Goal: Use online tool/utility: Utilize a website feature to perform a specific function

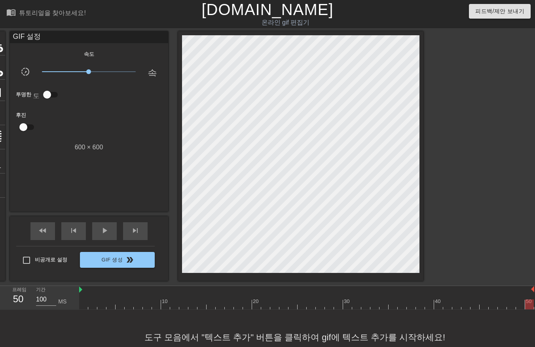
scroll to position [19, 0]
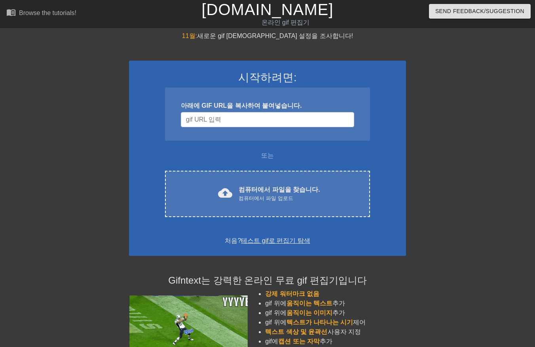
scroll to position [19, 0]
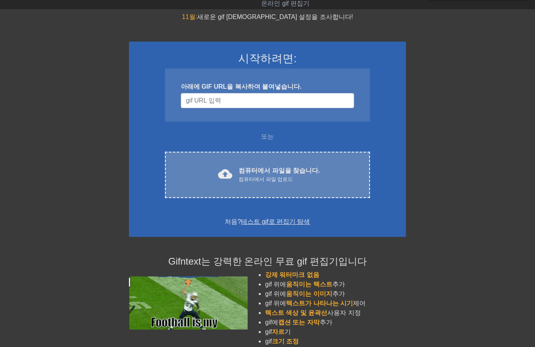
click at [241, 167] on div "cloud_upload 컴퓨터에서 파일을 찾습니다. 컴퓨터에서 파일 업로드" at bounding box center [268, 175] width 172 height 18
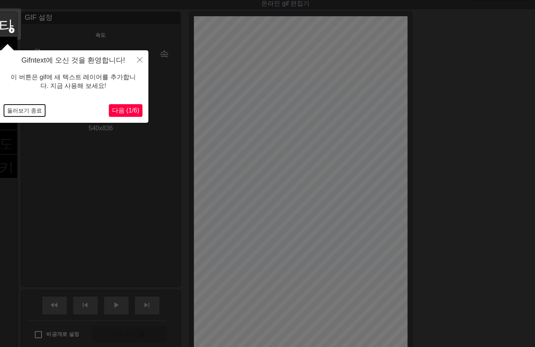
drag, startPoint x: 22, startPoint y: 105, endPoint x: 25, endPoint y: 112, distance: 7.3
click at [24, 111] on button "둘러보기 종료" at bounding box center [24, 110] width 41 height 12
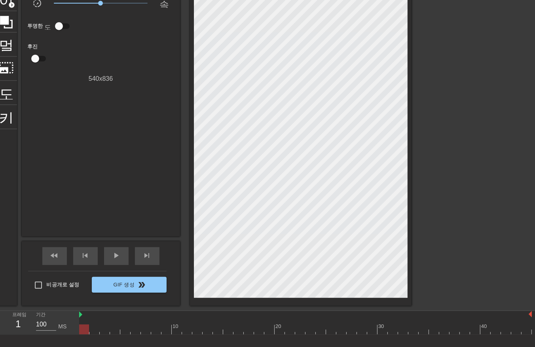
scroll to position [70, 0]
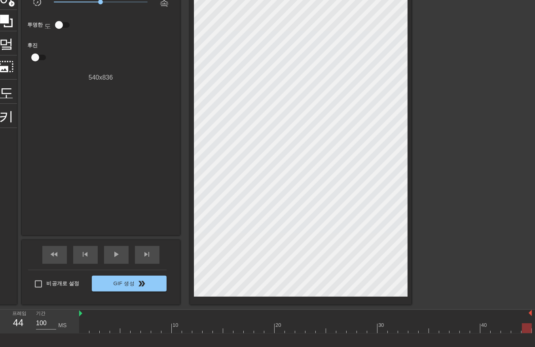
drag, startPoint x: 85, startPoint y: 330, endPoint x: 544, endPoint y: 312, distance: 459.8
click at [535, 312] on html "menu_book 튜토리얼을 찾아보세요! [DOMAIN_NAME] 온라인 gif 편집기 피드백/제안 보내기 타이틀 add_circle 이미지 …" at bounding box center [267, 159] width 535 height 458
drag, startPoint x: 525, startPoint y: 330, endPoint x: 82, endPoint y: 329, distance: 442.5
click at [80, 330] on div at bounding box center [84, 328] width 10 height 10
drag, startPoint x: 93, startPoint y: 330, endPoint x: 98, endPoint y: 332, distance: 5.5
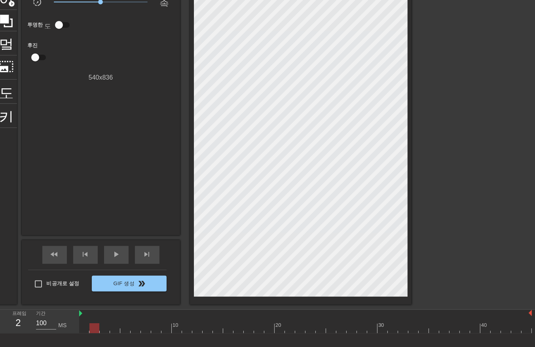
click at [93, 330] on div at bounding box center [305, 328] width 453 height 10
drag, startPoint x: 105, startPoint y: 326, endPoint x: 108, endPoint y: 329, distance: 4.8
click at [106, 328] on div at bounding box center [305, 328] width 453 height 10
drag, startPoint x: 112, startPoint y: 327, endPoint x: 121, endPoint y: 332, distance: 10.0
click at [115, 330] on div at bounding box center [305, 328] width 453 height 10
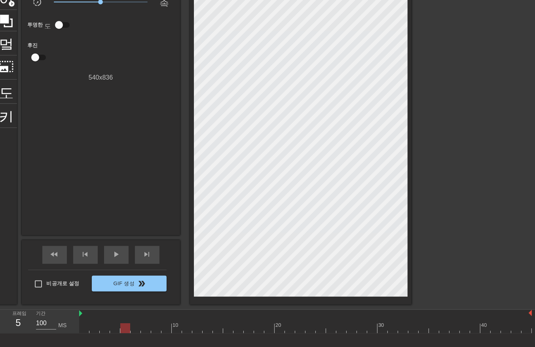
drag, startPoint x: 123, startPoint y: 330, endPoint x: 129, endPoint y: 332, distance: 6.2
click at [127, 332] on div at bounding box center [305, 328] width 453 height 10
click at [133, 328] on div at bounding box center [305, 328] width 453 height 10
click at [143, 329] on div at bounding box center [305, 328] width 453 height 10
click at [154, 330] on div at bounding box center [305, 328] width 453 height 10
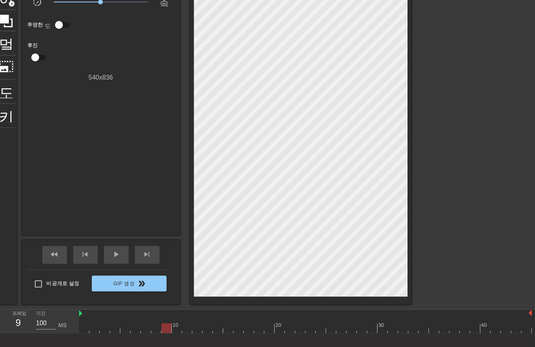
drag, startPoint x: 163, startPoint y: 327, endPoint x: 172, endPoint y: 328, distance: 8.8
click at [165, 328] on div at bounding box center [305, 328] width 453 height 10
drag, startPoint x: 177, startPoint y: 327, endPoint x: 178, endPoint y: 334, distance: 6.4
click at [177, 333] on div "menu_book 튜토리얼을 찾아보세요! Gifntext.com 온라인 gif 편집기 피드백/제안 보내기 타이틀 add_circle 이미지 a…" at bounding box center [267, 159] width 535 height 458
click at [188, 329] on div at bounding box center [305, 328] width 453 height 10
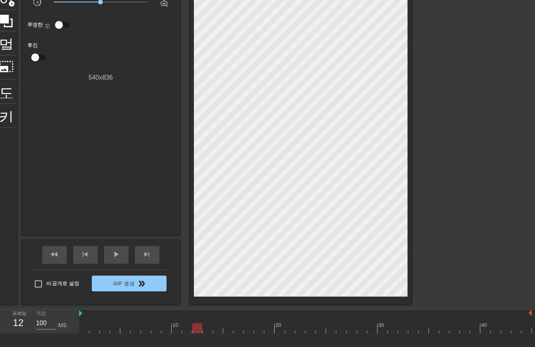
drag, startPoint x: 196, startPoint y: 327, endPoint x: 201, endPoint y: 330, distance: 5.9
click at [198, 330] on div at bounding box center [305, 328] width 453 height 10
click at [207, 328] on div at bounding box center [305, 328] width 453 height 10
drag, startPoint x: 216, startPoint y: 327, endPoint x: 218, endPoint y: 330, distance: 4.2
click at [216, 329] on div at bounding box center [305, 328] width 453 height 10
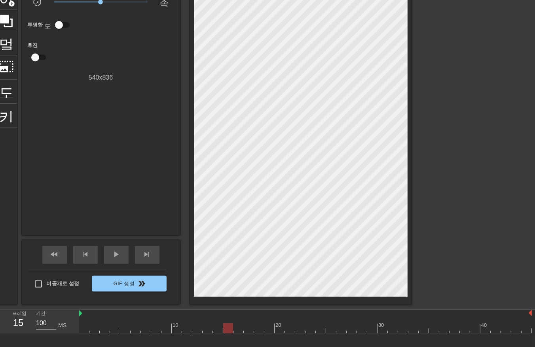
drag, startPoint x: 227, startPoint y: 329, endPoint x: 237, endPoint y: 331, distance: 10.2
click at [230, 332] on div at bounding box center [305, 328] width 453 height 10
click at [238, 330] on div at bounding box center [305, 328] width 453 height 10
drag, startPoint x: 247, startPoint y: 327, endPoint x: 252, endPoint y: 331, distance: 5.6
click at [248, 330] on div at bounding box center [305, 328] width 453 height 10
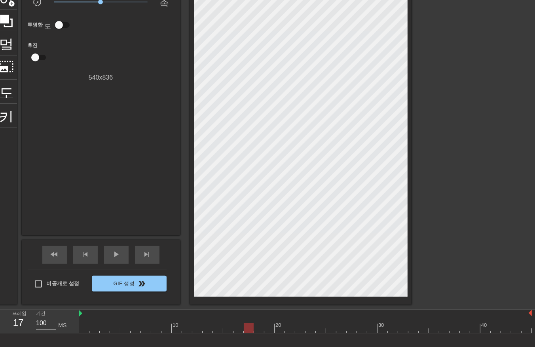
click at [258, 329] on div at bounding box center [305, 328] width 453 height 10
click at [270, 327] on div at bounding box center [305, 328] width 453 height 10
drag, startPoint x: 278, startPoint y: 327, endPoint x: 283, endPoint y: 331, distance: 7.0
click at [281, 331] on div at bounding box center [305, 328] width 453 height 10
click at [290, 329] on div at bounding box center [305, 328] width 453 height 10
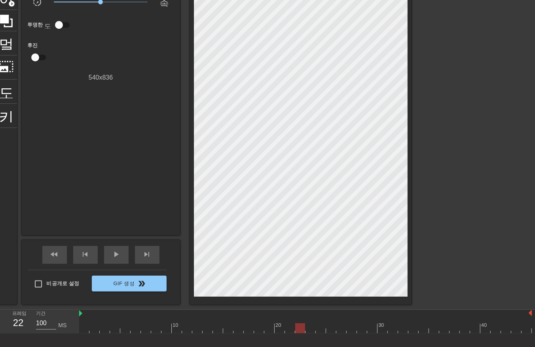
drag, startPoint x: 299, startPoint y: 326, endPoint x: 304, endPoint y: 330, distance: 6.7
click at [302, 329] on div at bounding box center [305, 328] width 453 height 10
click at [309, 330] on div at bounding box center [305, 328] width 453 height 10
drag, startPoint x: 317, startPoint y: 327, endPoint x: 325, endPoint y: 328, distance: 7.7
click at [318, 329] on div at bounding box center [305, 328] width 453 height 10
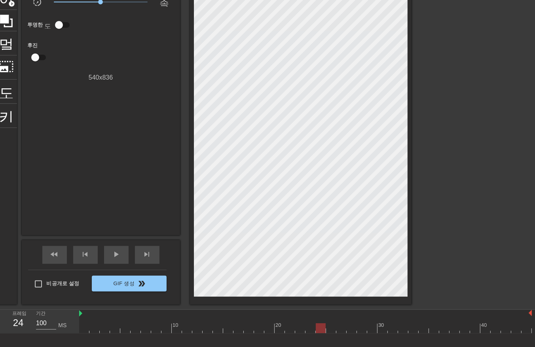
drag, startPoint x: 329, startPoint y: 326, endPoint x: 334, endPoint y: 328, distance: 5.5
click at [331, 328] on div at bounding box center [305, 328] width 453 height 10
click at [340, 327] on div at bounding box center [305, 328] width 453 height 10
click at [352, 330] on div at bounding box center [305, 328] width 453 height 10
click at [361, 331] on div at bounding box center [305, 328] width 453 height 10
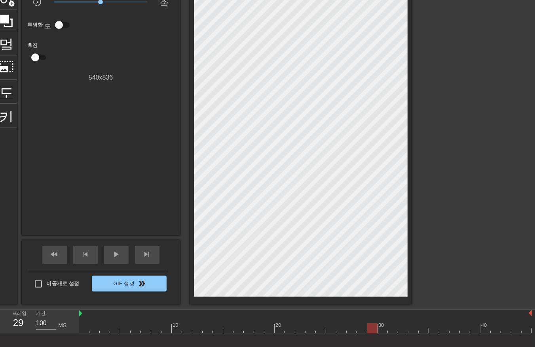
click at [371, 328] on div at bounding box center [305, 328] width 453 height 10
drag, startPoint x: 380, startPoint y: 328, endPoint x: 384, endPoint y: 330, distance: 4.8
click at [380, 330] on div at bounding box center [305, 328] width 453 height 10
drag, startPoint x: 391, startPoint y: 327, endPoint x: 397, endPoint y: 329, distance: 6.4
click at [392, 329] on div at bounding box center [305, 328] width 453 height 10
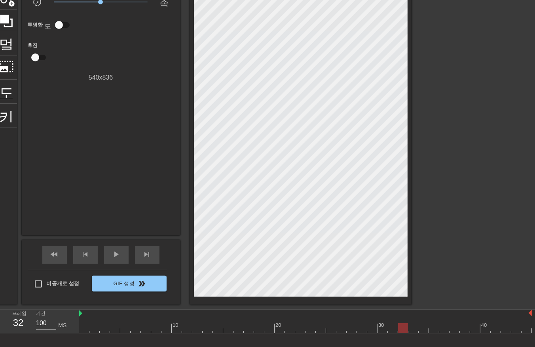
drag, startPoint x: 403, startPoint y: 328, endPoint x: 407, endPoint y: 333, distance: 6.2
click at [405, 332] on div at bounding box center [305, 328] width 453 height 10
drag, startPoint x: 414, startPoint y: 327, endPoint x: 420, endPoint y: 330, distance: 6.2
click at [416, 331] on div at bounding box center [305, 328] width 453 height 10
click at [425, 330] on div at bounding box center [305, 328] width 453 height 10
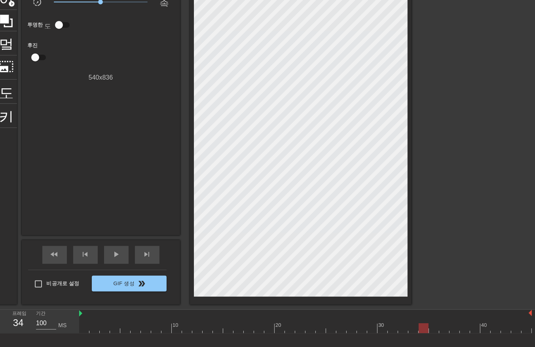
drag, startPoint x: 435, startPoint y: 327, endPoint x: 437, endPoint y: 331, distance: 4.5
click at [436, 330] on div at bounding box center [305, 328] width 453 height 10
drag, startPoint x: 444, startPoint y: 326, endPoint x: 452, endPoint y: 331, distance: 9.8
click at [448, 331] on div at bounding box center [305, 328] width 453 height 10
click at [456, 332] on div at bounding box center [305, 328] width 453 height 10
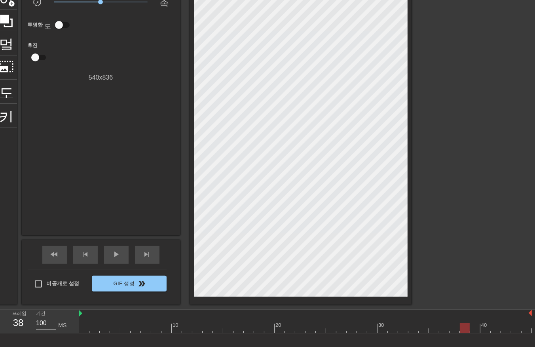
drag, startPoint x: 462, startPoint y: 329, endPoint x: 467, endPoint y: 332, distance: 5.5
click at [463, 331] on div at bounding box center [305, 328] width 453 height 10
drag, startPoint x: 475, startPoint y: 327, endPoint x: 482, endPoint y: 331, distance: 7.7
click at [476, 330] on div at bounding box center [305, 328] width 453 height 10
click at [487, 330] on div at bounding box center [305, 328] width 453 height 10
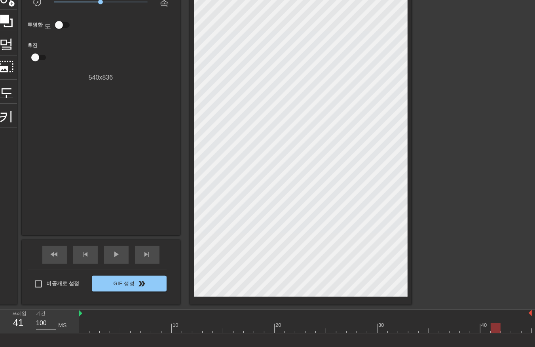
drag, startPoint x: 495, startPoint y: 328, endPoint x: 498, endPoint y: 333, distance: 5.7
click at [495, 331] on div at bounding box center [305, 328] width 453 height 10
drag, startPoint x: 505, startPoint y: 328, endPoint x: 509, endPoint y: 332, distance: 5.4
click at [505, 333] on div "10 20 30 40" at bounding box center [305, 321] width 453 height 24
drag, startPoint x: 514, startPoint y: 328, endPoint x: 520, endPoint y: 330, distance: 7.3
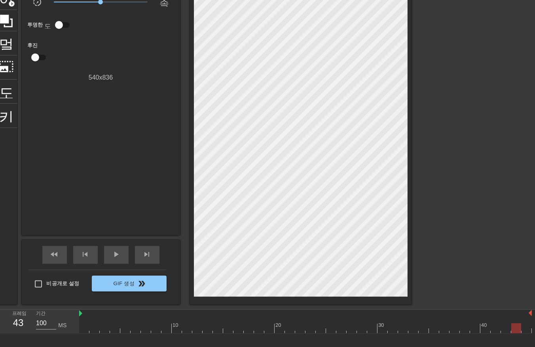
click at [515, 330] on div at bounding box center [305, 328] width 453 height 10
drag, startPoint x: 524, startPoint y: 325, endPoint x: 527, endPoint y: 330, distance: 6.0
click at [525, 328] on div at bounding box center [305, 328] width 453 height 10
drag, startPoint x: 438, startPoint y: 346, endPoint x: 460, endPoint y: 338, distance: 23.8
click at [471, 346] on html "menu_book 튜토리얼을 찾아보세요! Gifntext.com 온라인 gif 편집기 피드백/제안 보내기 타이틀 add_circle 이미지 a…" at bounding box center [267, 159] width 535 height 458
